Goal: Task Accomplishment & Management: Complete application form

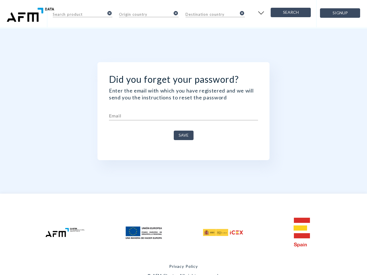
click at [183, 138] on span "Save" at bounding box center [184, 135] width 10 height 7
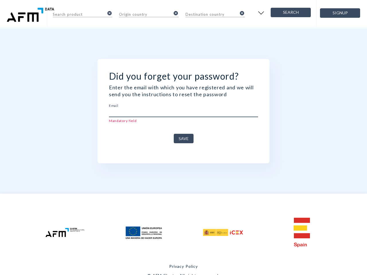
click at [83, 14] on input "text" at bounding box center [79, 13] width 52 height 7
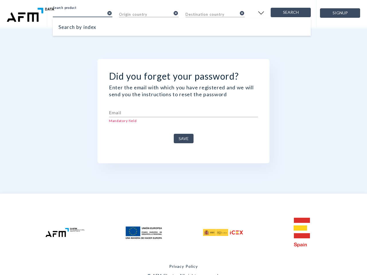
click at [110, 13] on icon "cancel" at bounding box center [109, 13] width 5 height 5
click at [149, 14] on input "text" at bounding box center [145, 13] width 52 height 7
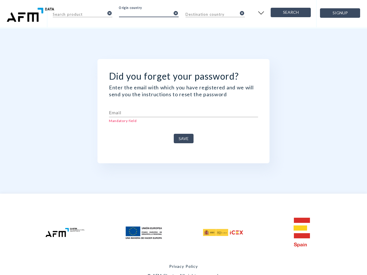
click at [176, 13] on icon "cancel" at bounding box center [175, 13] width 5 height 5
click at [215, 14] on input "text" at bounding box center [211, 13] width 52 height 7
click at [242, 13] on icon "cancel" at bounding box center [241, 13] width 5 height 5
click at [261, 13] on img "button" at bounding box center [260, 13] width 9 height 9
click at [340, 13] on span "Signup" at bounding box center [340, 12] width 30 height 7
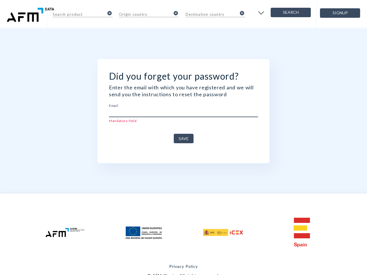
click at [183, 116] on input "text" at bounding box center [183, 112] width 149 height 9
